Goal: Find specific page/section

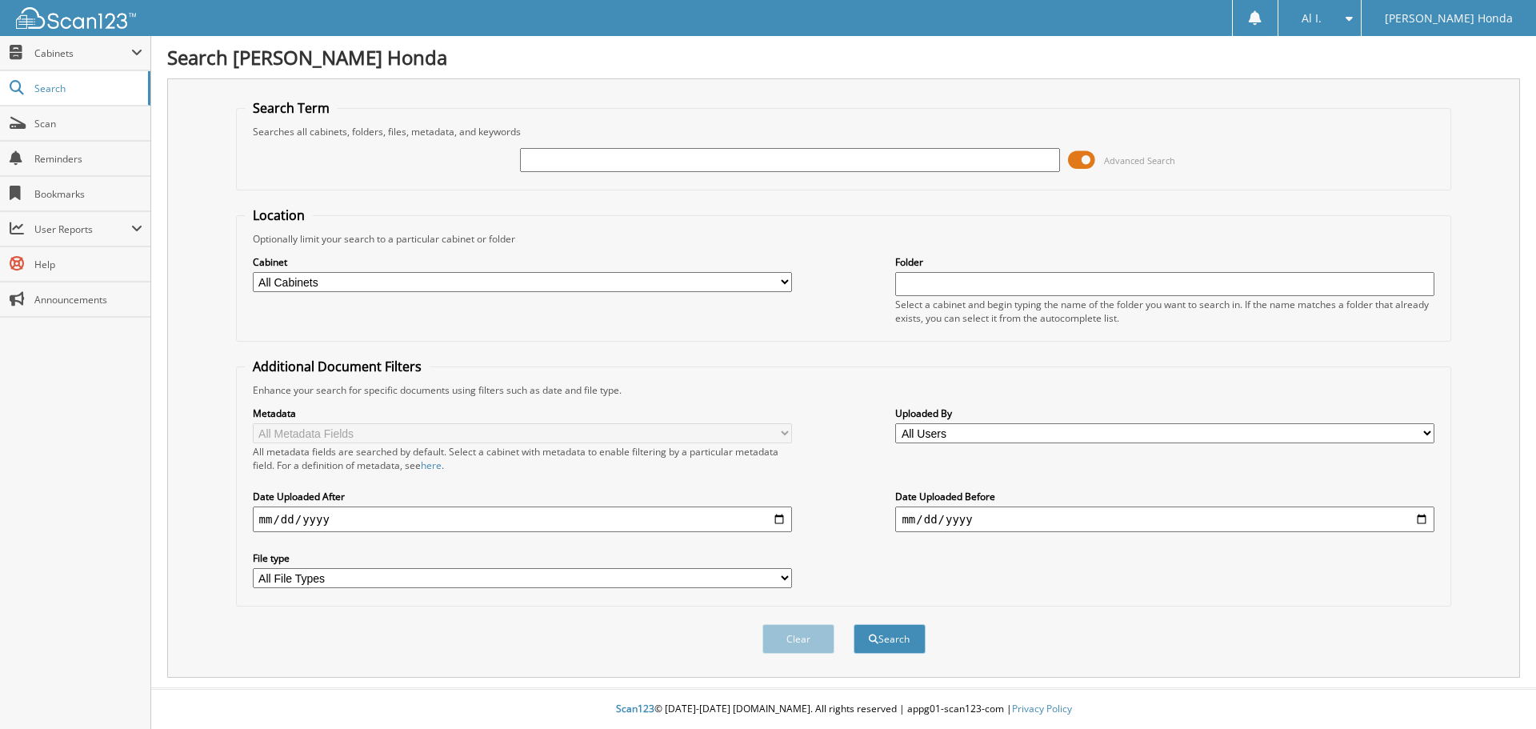
click at [941, 159] on input "text" at bounding box center [789, 160] width 539 height 24
type input "710540"
click at [854, 624] on button "Search" at bounding box center [890, 639] width 72 height 30
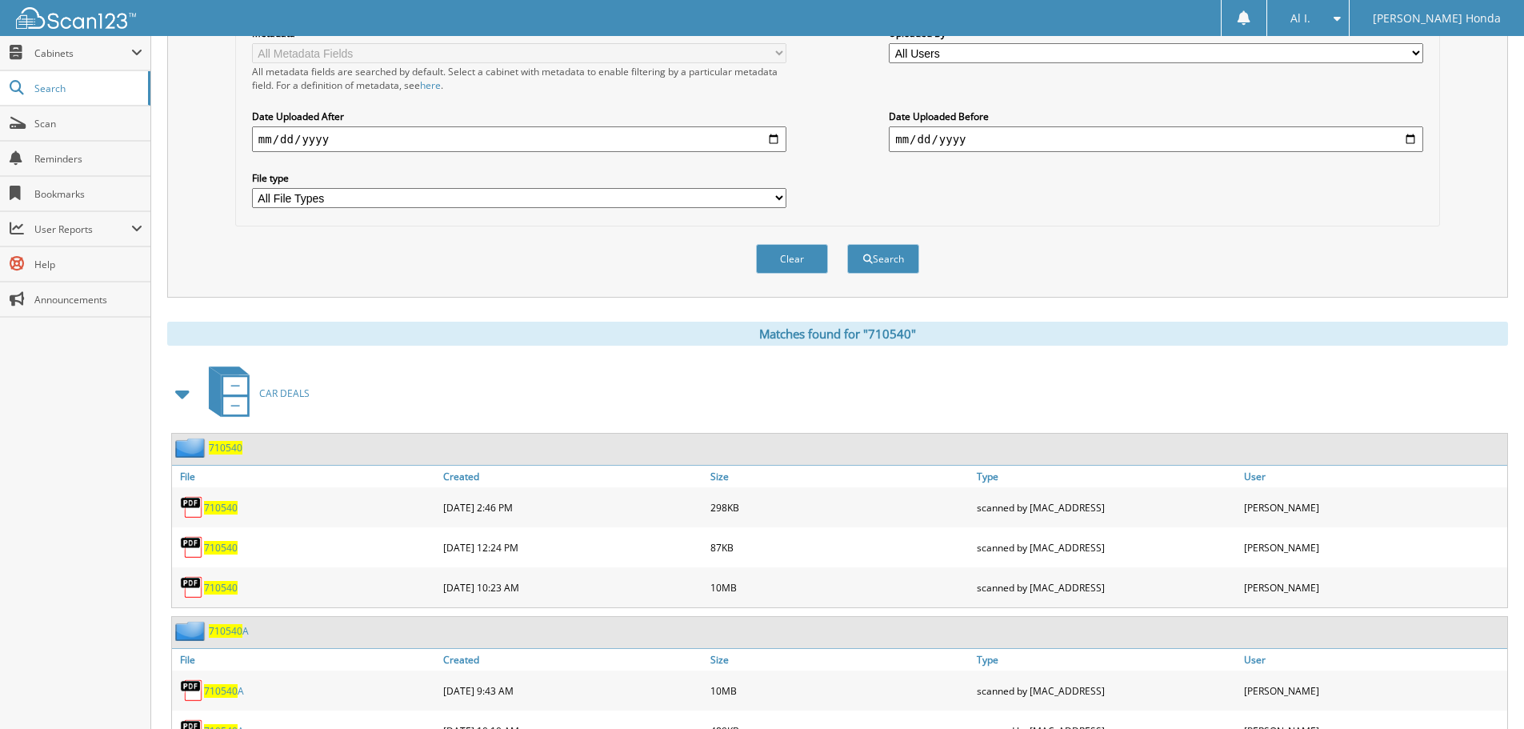
scroll to position [451, 0]
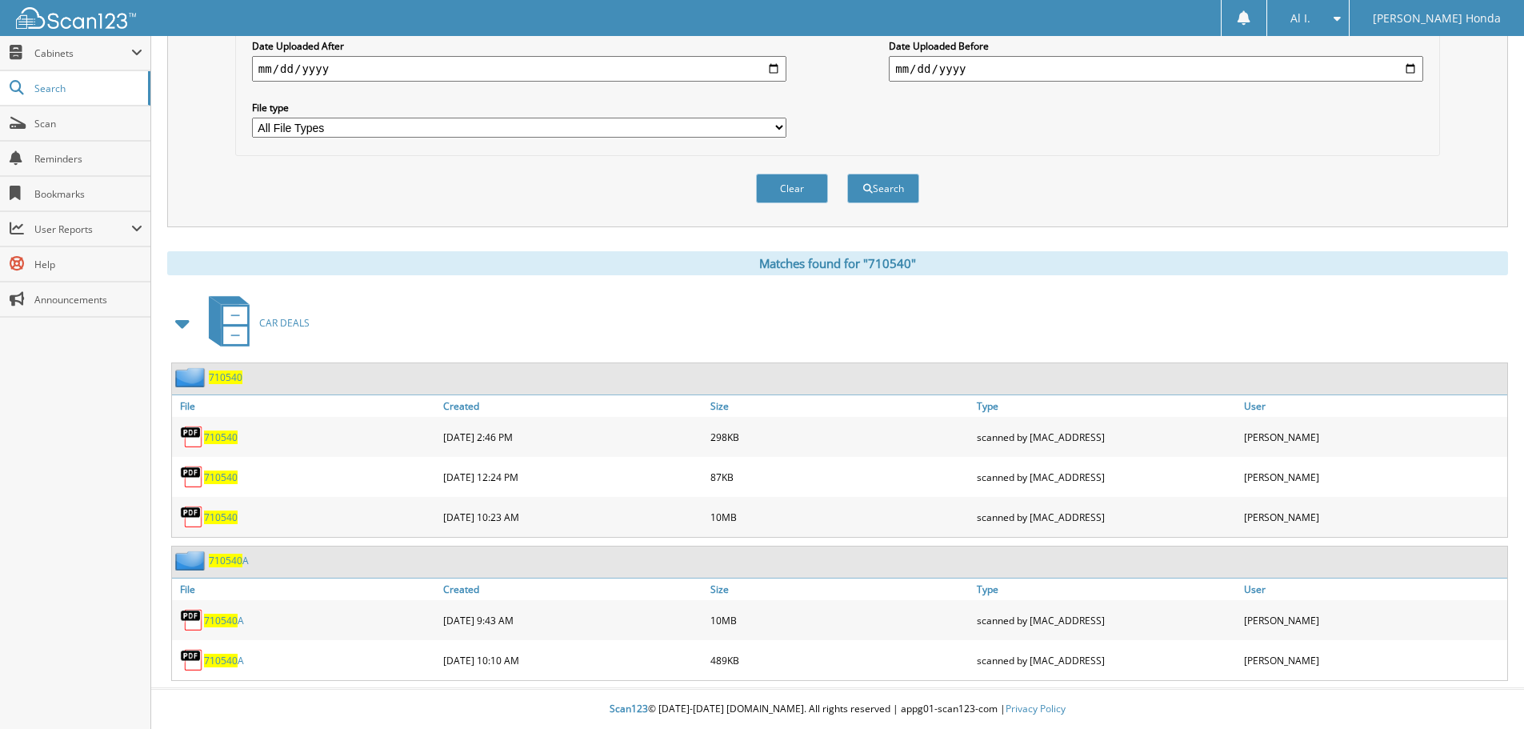
click at [223, 521] on span "710540" at bounding box center [221, 517] width 34 height 14
